Goal: Task Accomplishment & Management: Use online tool/utility

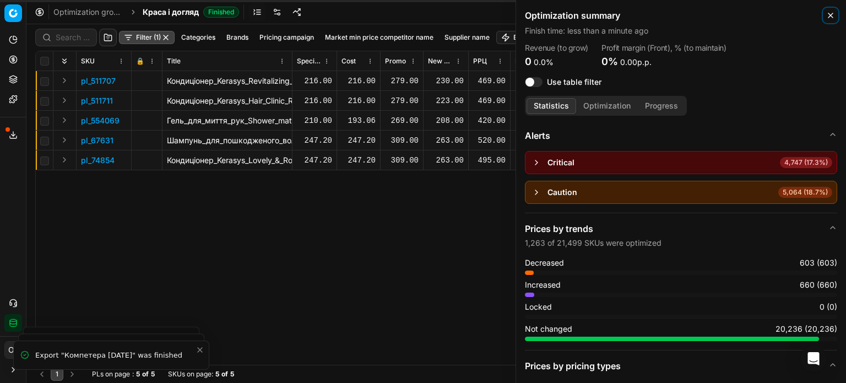
click at [834, 12] on icon "button" at bounding box center [830, 15] width 9 height 9
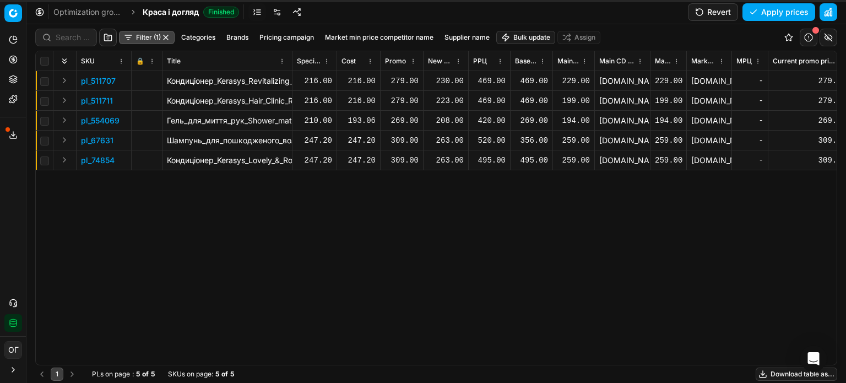
click at [443, 77] on div "230.00" at bounding box center [446, 80] width 36 height 11
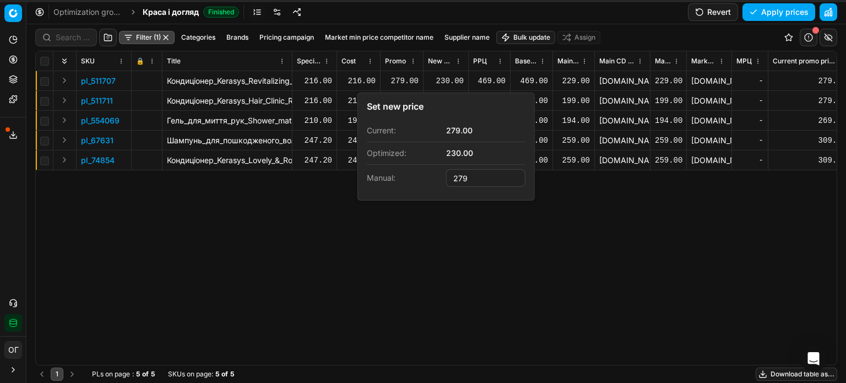
type input "279.00"
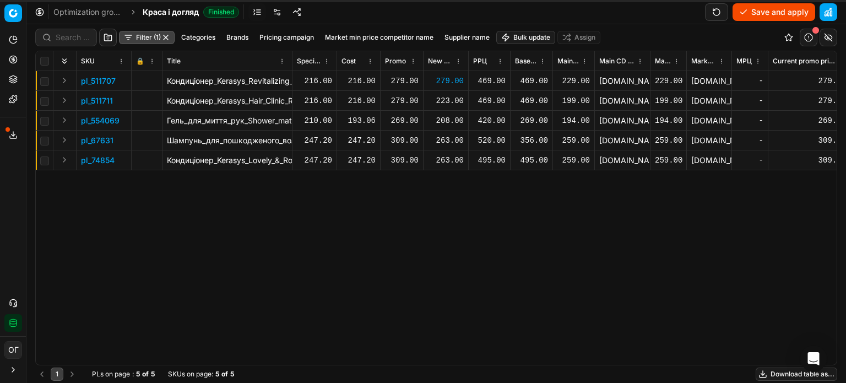
click at [448, 101] on div "223.00" at bounding box center [446, 100] width 36 height 11
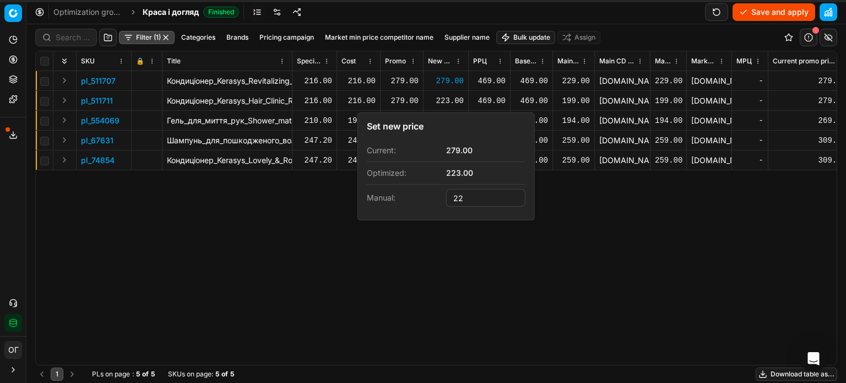
type input "2"
type input "279.00"
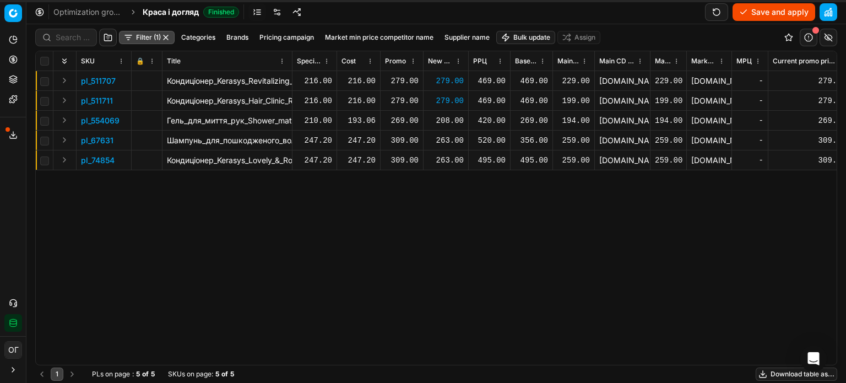
click at [457, 122] on div "208.00" at bounding box center [446, 120] width 36 height 11
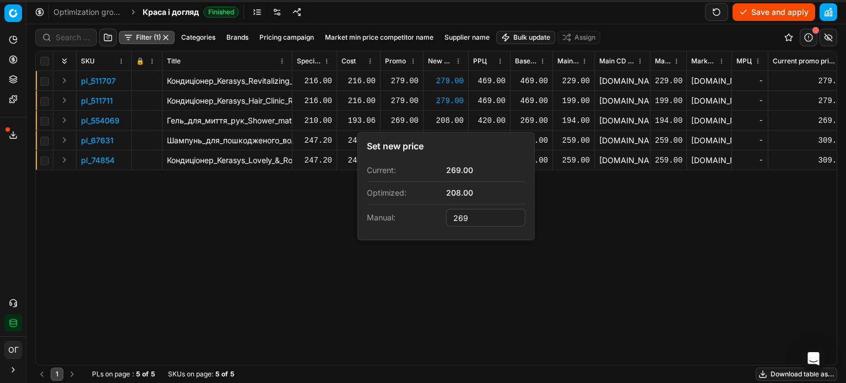
type input "269.00"
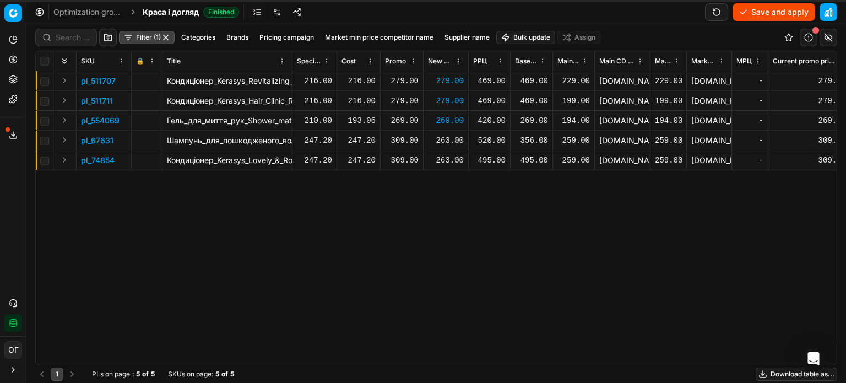
click at [445, 141] on div "263.00" at bounding box center [446, 140] width 36 height 11
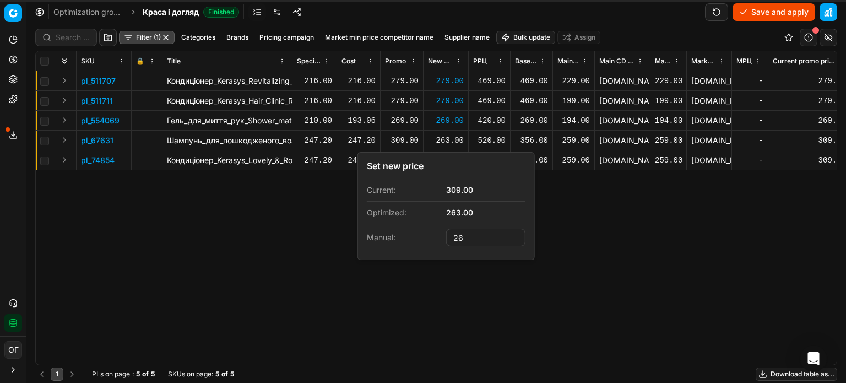
type input "2"
type input "309.00"
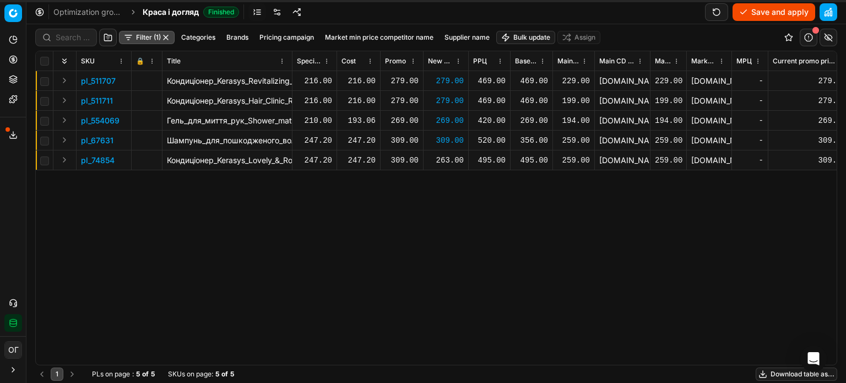
click at [447, 162] on div "263.00" at bounding box center [446, 160] width 36 height 11
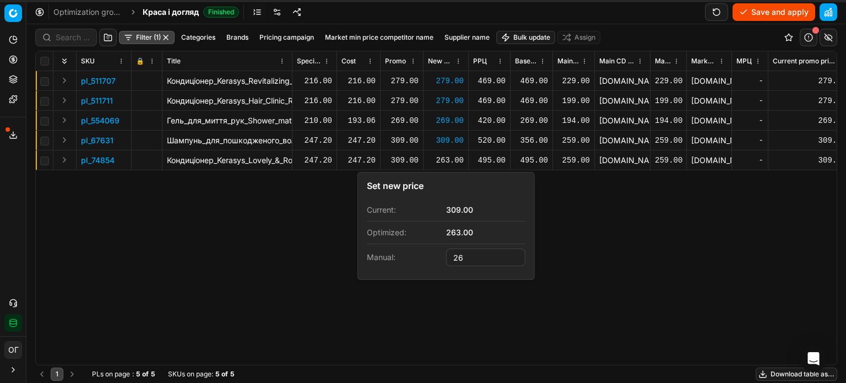
type input "2"
type input "309.00"
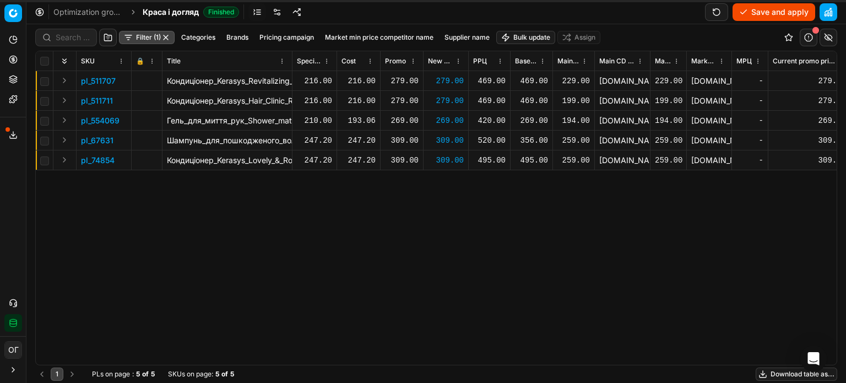
click at [753, 12] on button "Save and apply" at bounding box center [773, 12] width 83 height 18
